Goal: Find specific page/section: Find specific page/section

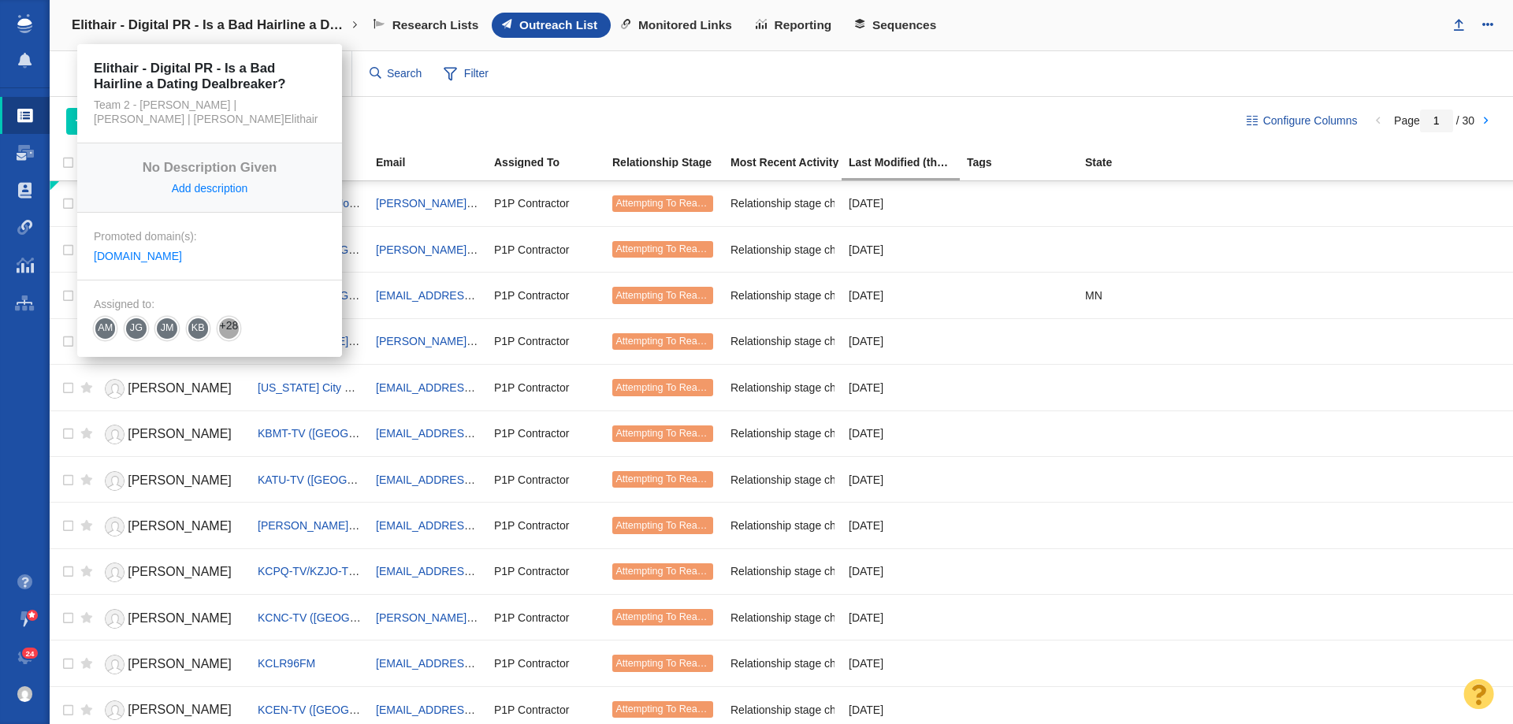
click at [198, 30] on h4 "Elithair - Digital PR - Is a Bad Hairline a Dating Dealbreaker?" at bounding box center [210, 25] width 276 height 16
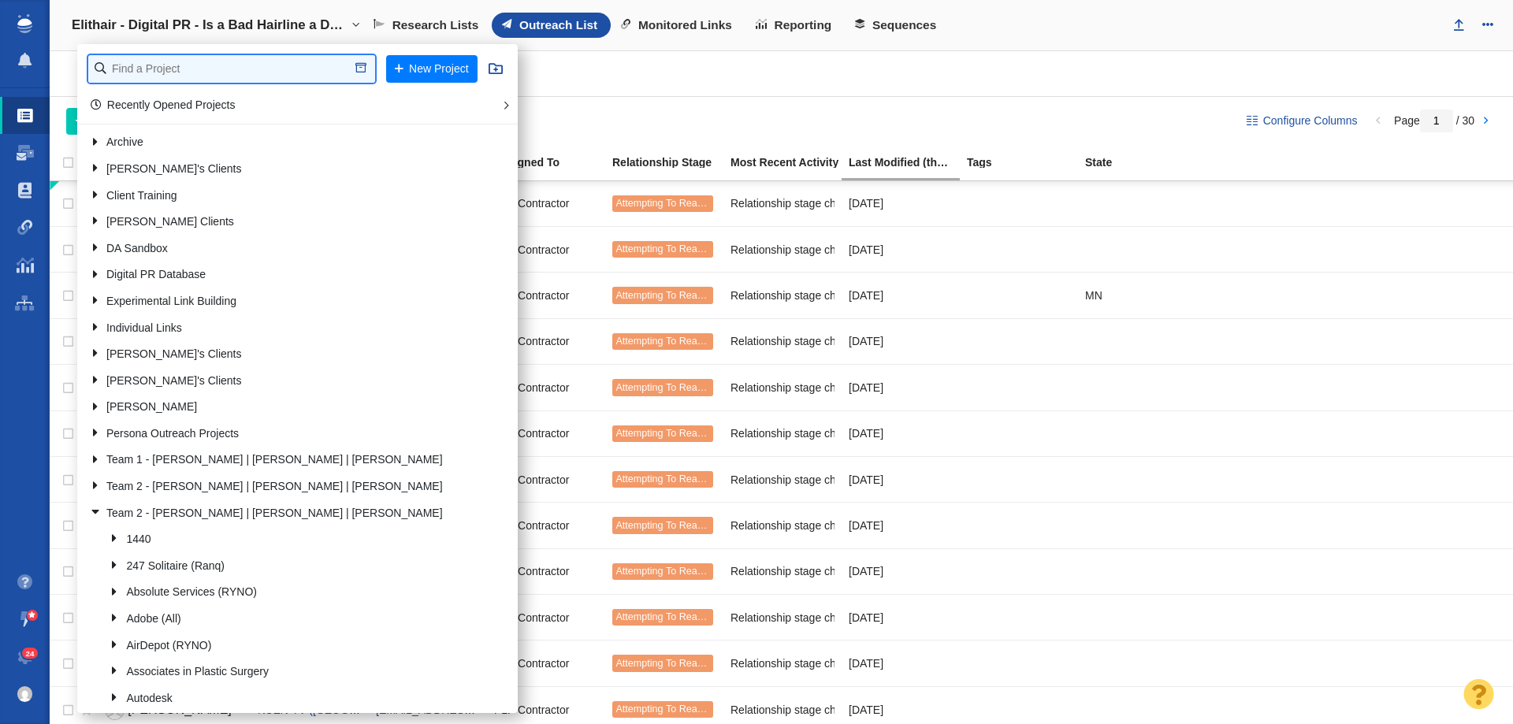
click at [196, 73] on input "text" at bounding box center [231, 69] width 287 height 28
type input "full frame"
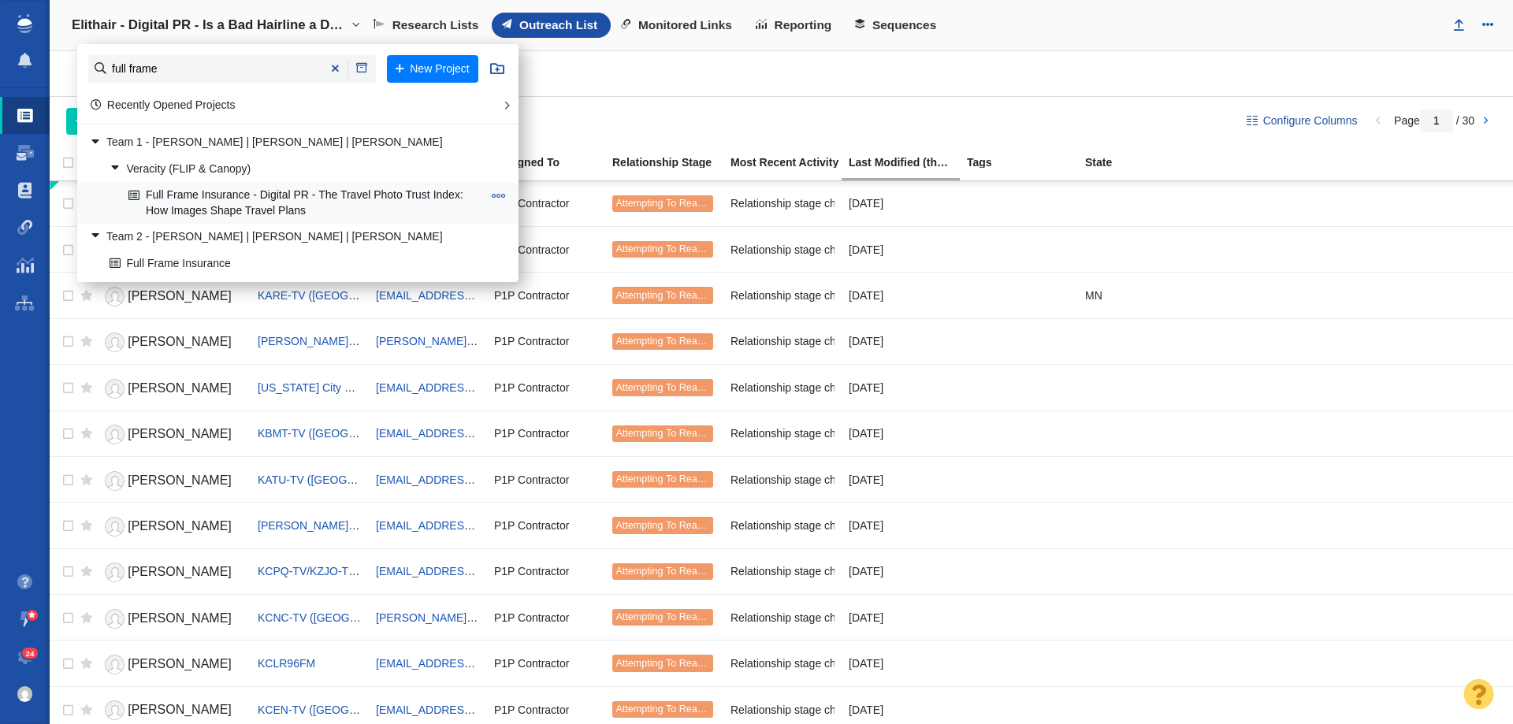
click at [247, 216] on link "Full Frame Insurance - Digital PR - The Travel Photo Trust Index: How Images Sh…" at bounding box center [306, 203] width 362 height 39
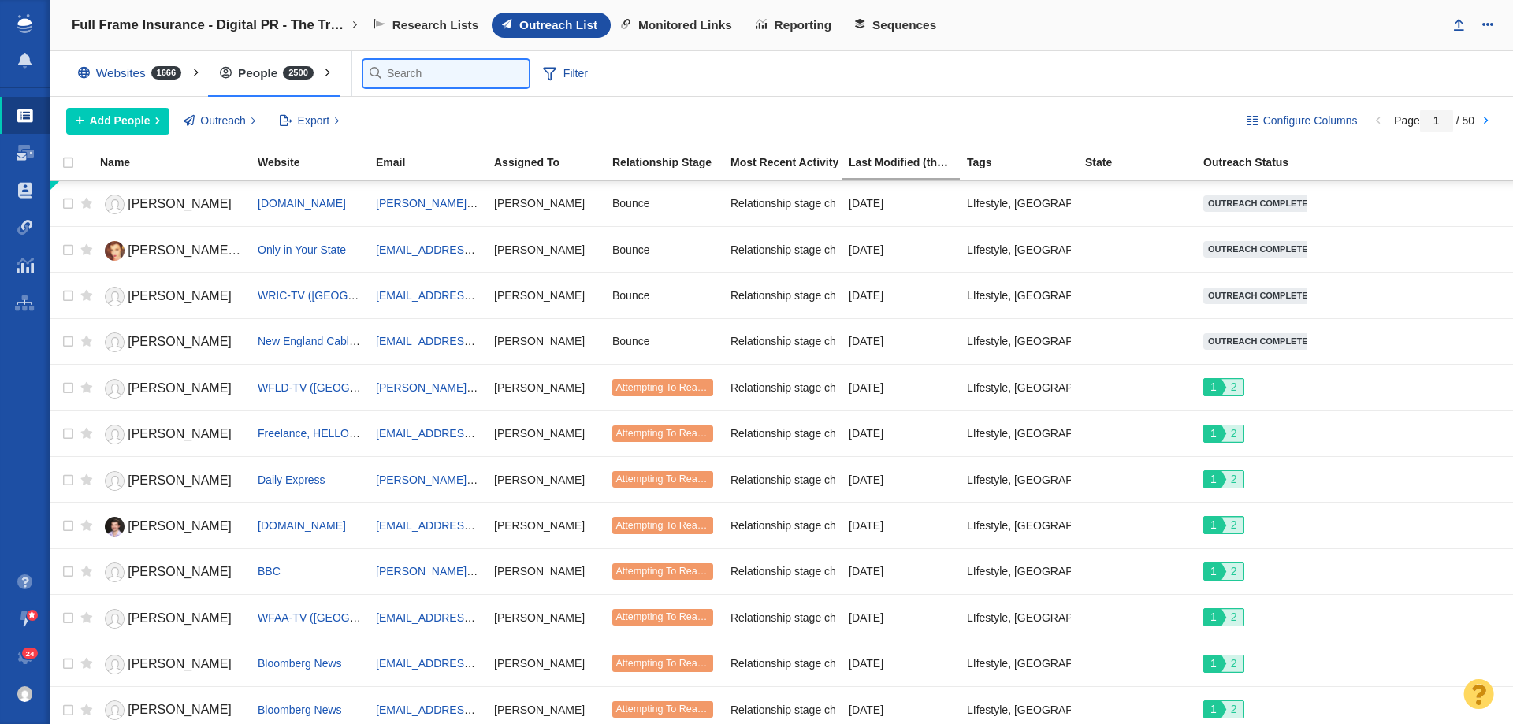
click at [379, 68] on input "text" at bounding box center [445, 74] width 165 height 28
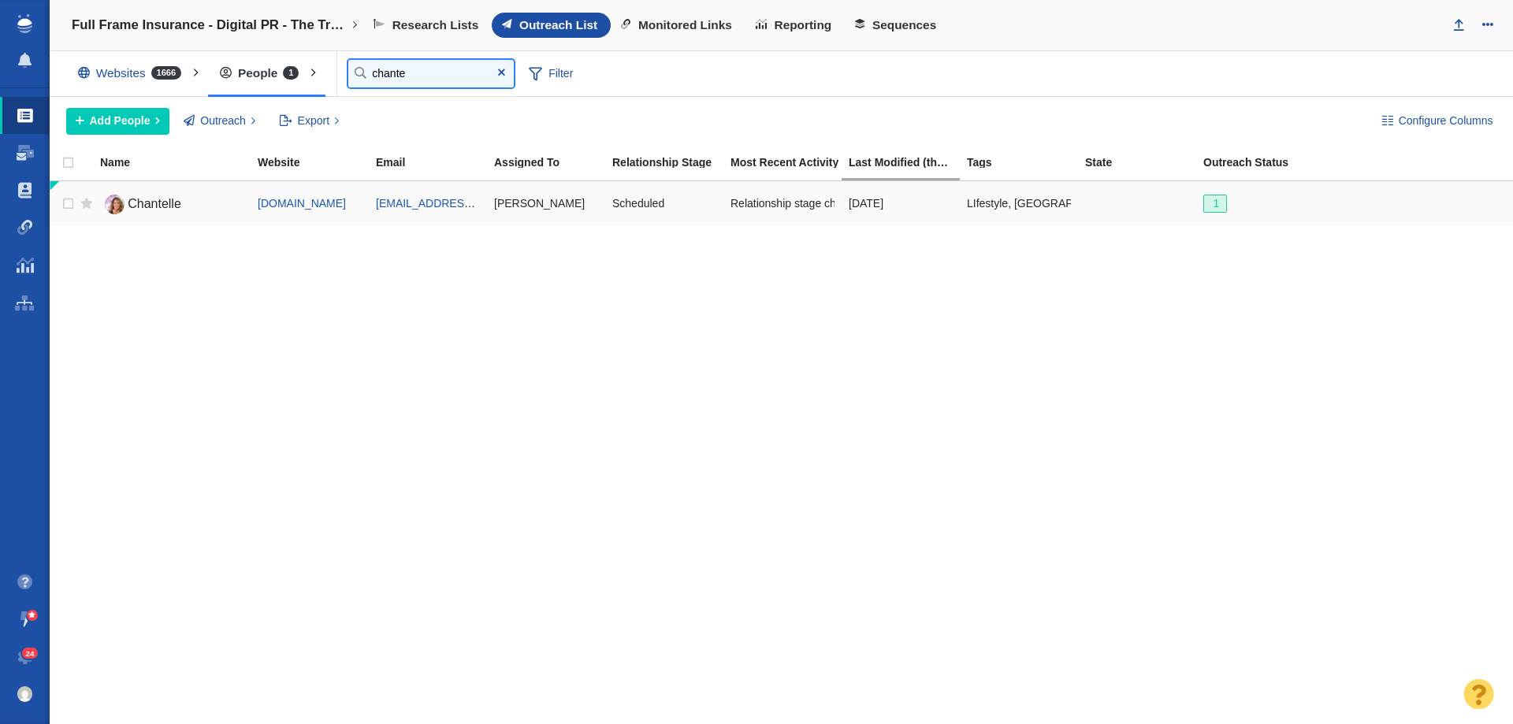
type input "chante"
click at [177, 203] on span "Chantelle" at bounding box center [155, 203] width 54 height 13
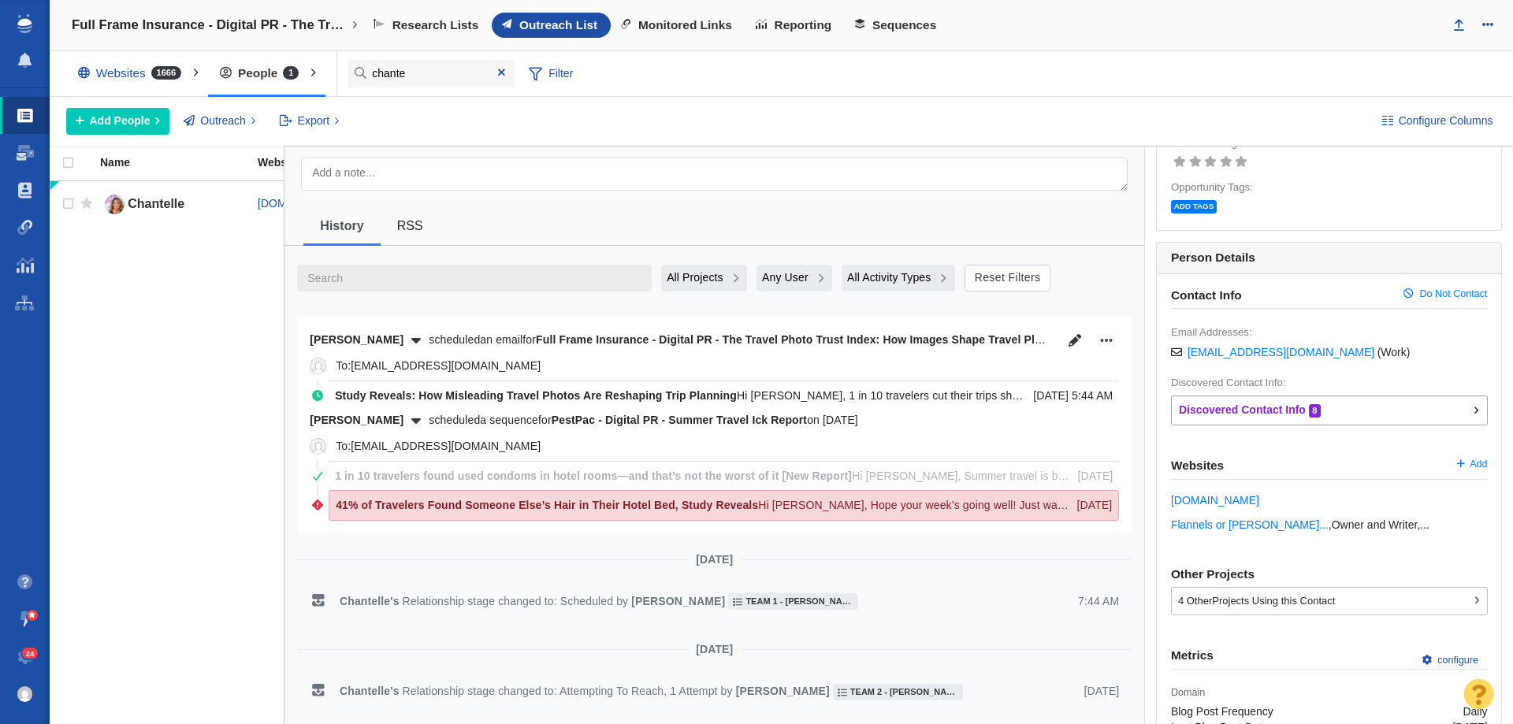
scroll to position [158, 0]
click at [698, 287] on span "All Projects" at bounding box center [695, 280] width 57 height 17
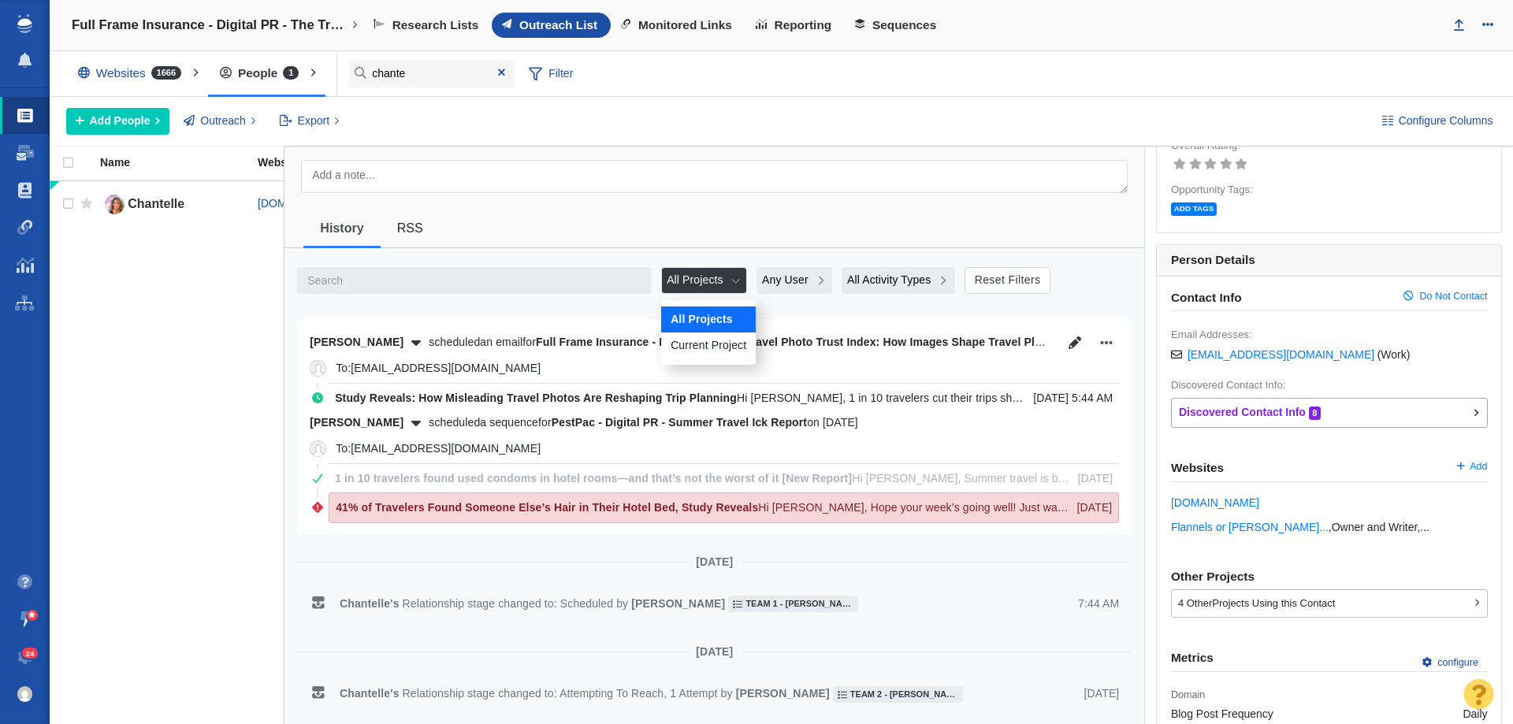
click at [690, 342] on span "Current Project" at bounding box center [709, 345] width 76 height 17
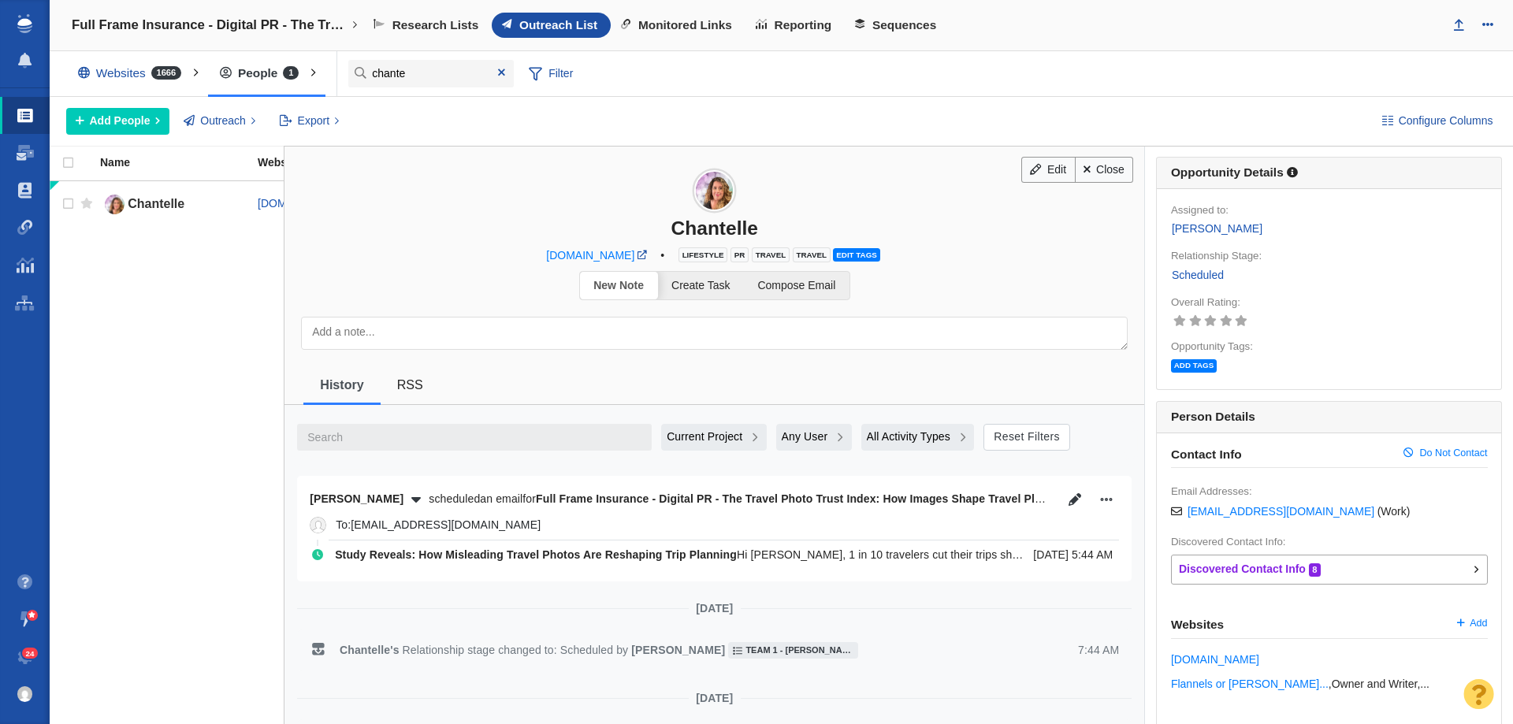
scroll to position [0, 0]
